Goal: Transaction & Acquisition: Purchase product/service

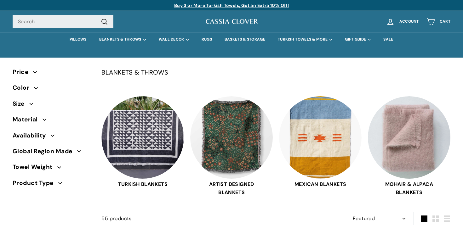
select select "manual"
click at [75, 38] on link "PILLOWS" at bounding box center [77, 39] width 29 height 14
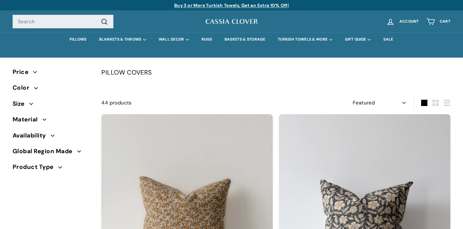
select select "manual"
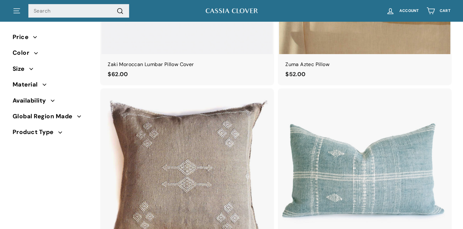
scroll to position [1546, 0]
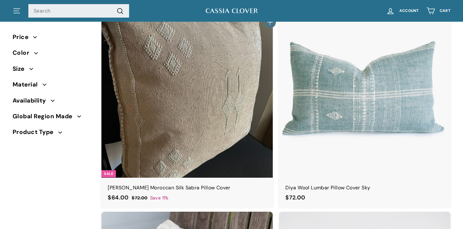
click at [198, 76] on img at bounding box center [186, 91] width 171 height 171
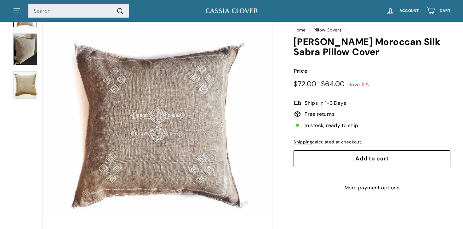
scroll to position [56, 0]
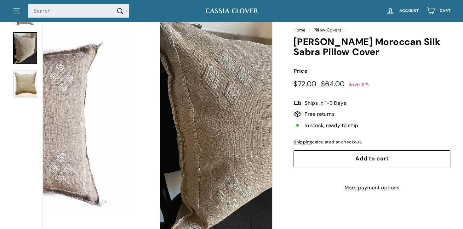
click at [27, 41] on img at bounding box center [25, 48] width 24 height 32
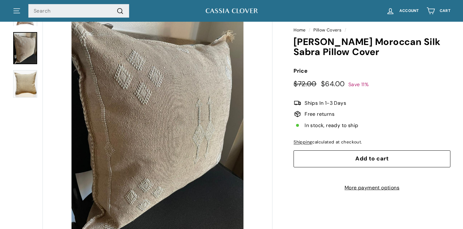
click at [31, 88] on img at bounding box center [25, 84] width 24 height 28
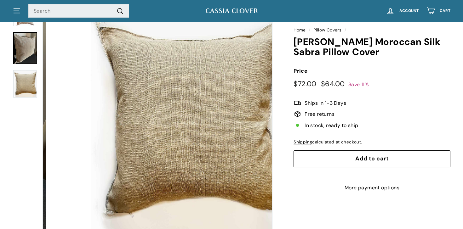
click at [28, 48] on img at bounding box center [25, 48] width 24 height 32
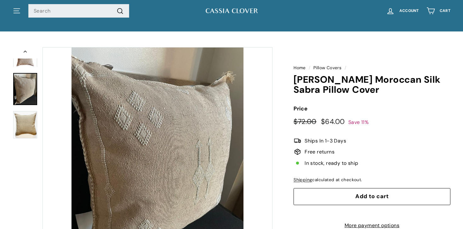
scroll to position [15, 0]
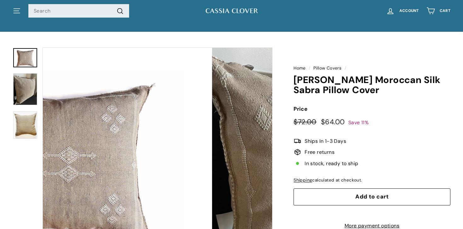
click at [28, 59] on img at bounding box center [25, 58] width 24 height 20
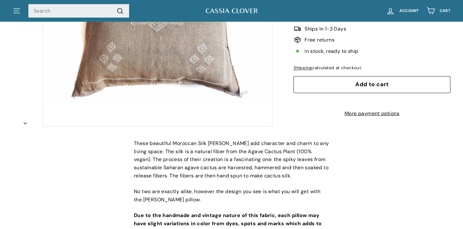
scroll to position [83, 0]
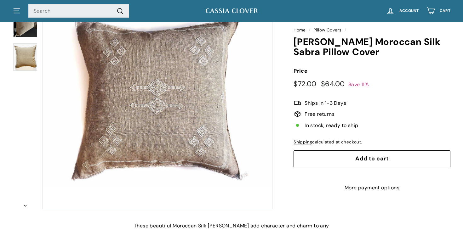
click at [389, 160] on button "Add to cart" at bounding box center [371, 158] width 157 height 17
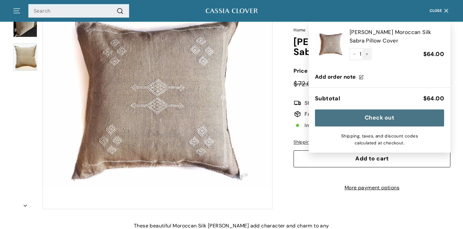
click at [367, 54] on icon "Increase item quantity by one" at bounding box center [366, 54] width 3 height 3
type input "2"
click at [252, 196] on button "Zoom" at bounding box center [157, 94] width 229 height 229
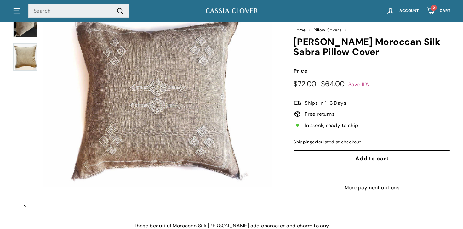
scroll to position [0, 0]
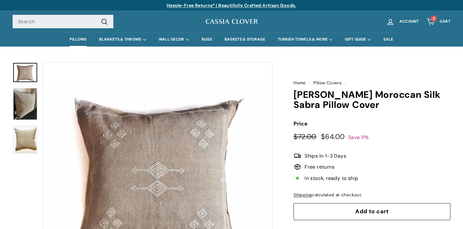
click at [77, 40] on link "PILLOWS" at bounding box center [77, 39] width 29 height 14
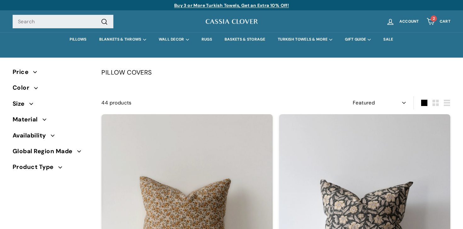
select select "manual"
click at [36, 167] on span "Product Type" at bounding box center [36, 166] width 46 height 9
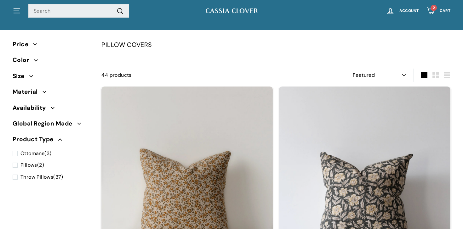
scroll to position [23, 0]
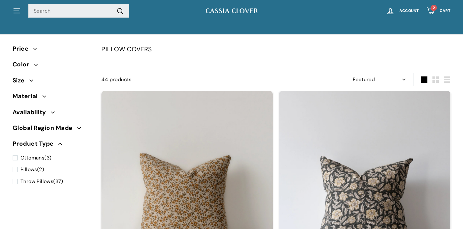
click at [20, 49] on span "Price" at bounding box center [23, 48] width 20 height 9
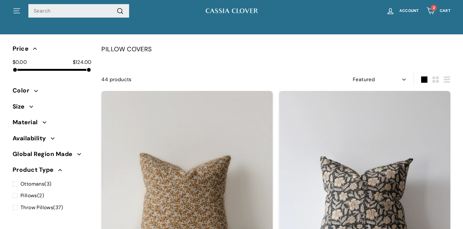
click at [20, 89] on span "Color" at bounding box center [23, 90] width 21 height 9
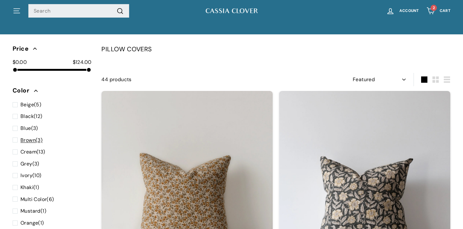
scroll to position [211, 0]
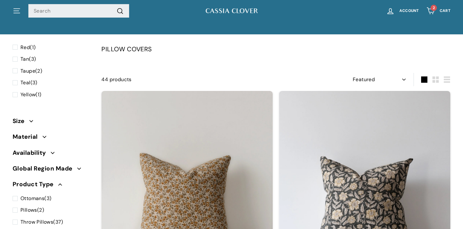
click at [19, 121] on span "Size" at bounding box center [21, 120] width 17 height 9
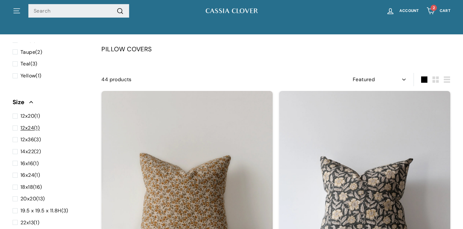
scroll to position [236, 0]
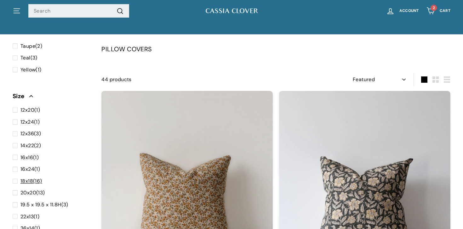
click at [15, 181] on span at bounding box center [17, 181] width 8 height 8
click at [15, 177] on input "18x18 (16)" at bounding box center [15, 177] width 4 height 0
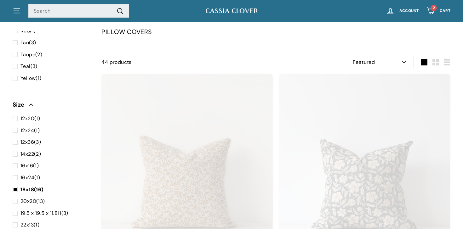
scroll to position [41, 0]
select select "manual"
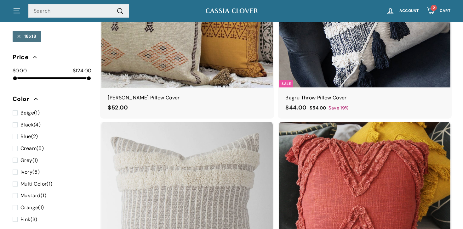
scroll to position [459, 0]
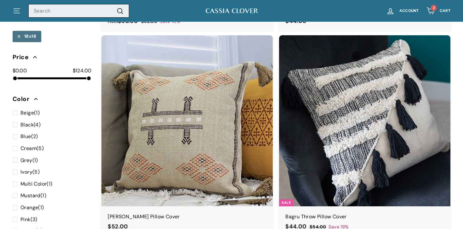
click at [76, 11] on input "Search" at bounding box center [78, 11] width 101 height 14
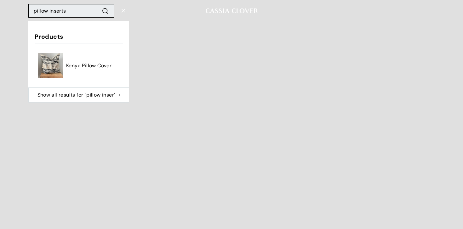
type input "pillow inserts"
click at [99, 6] on button ".cls-1{fill:none;stroke:#000;stroke-miterlimit:10;stroke-width:2px} Search" at bounding box center [105, 10] width 12 height 9
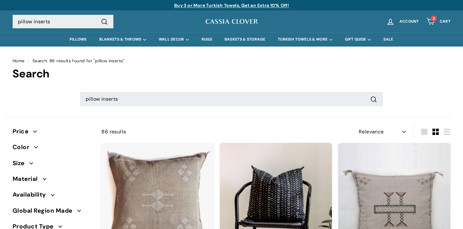
select select "relevance"
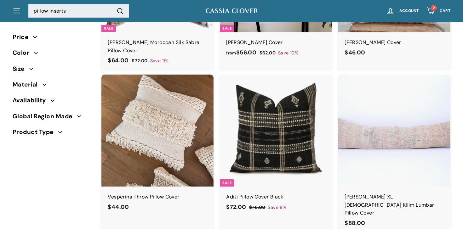
scroll to position [233, 0]
